Goal: Task Accomplishment & Management: Use online tool/utility

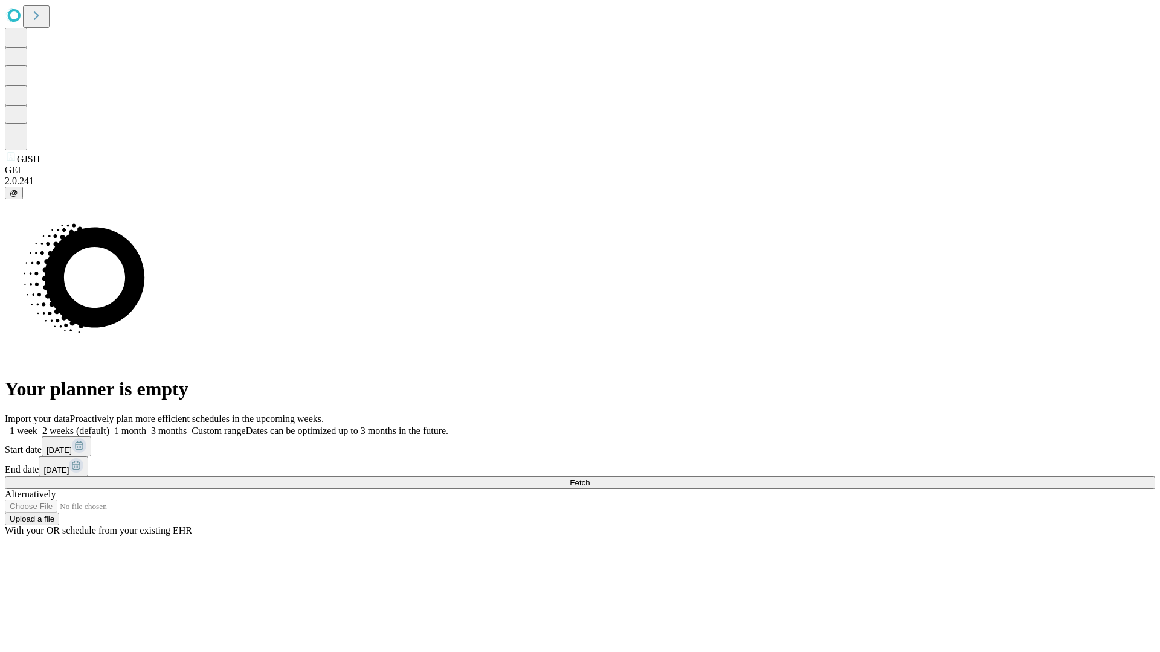
click at [590, 478] on span "Fetch" at bounding box center [580, 482] width 20 height 9
